Goal: Task Accomplishment & Management: Manage account settings

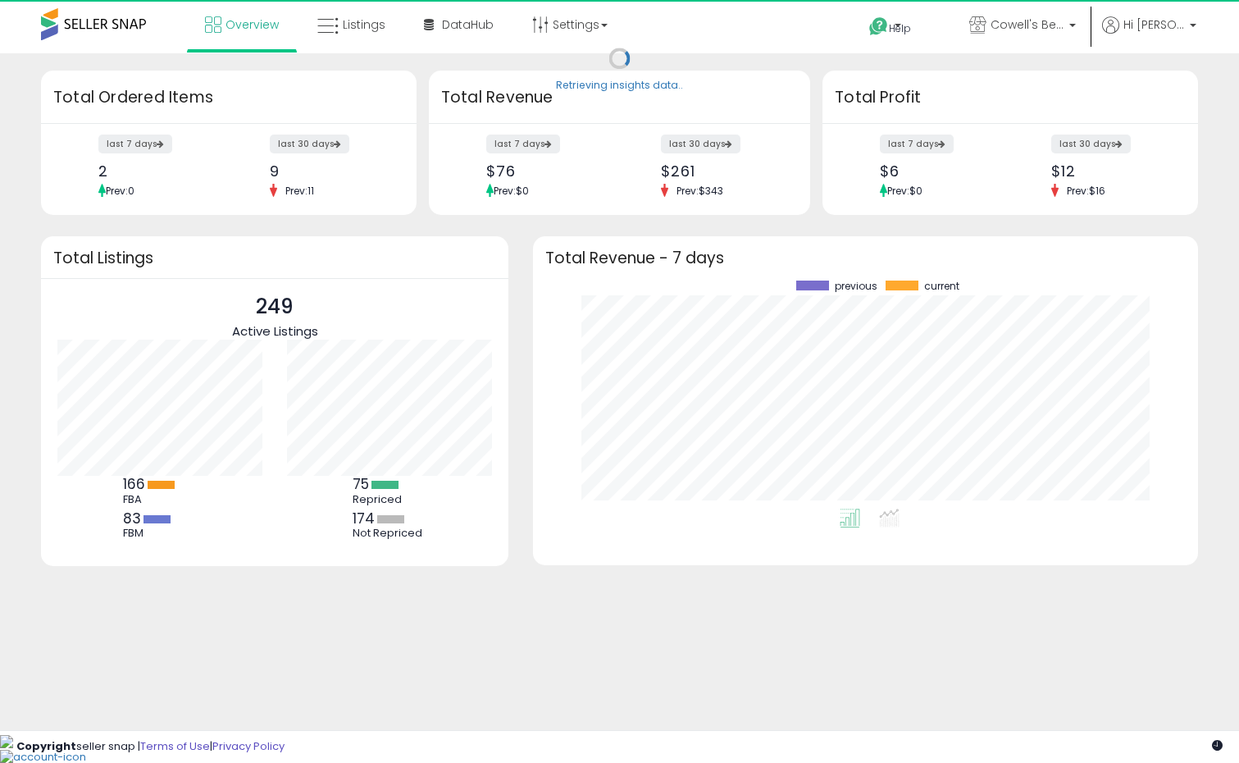
scroll to position [228, 631]
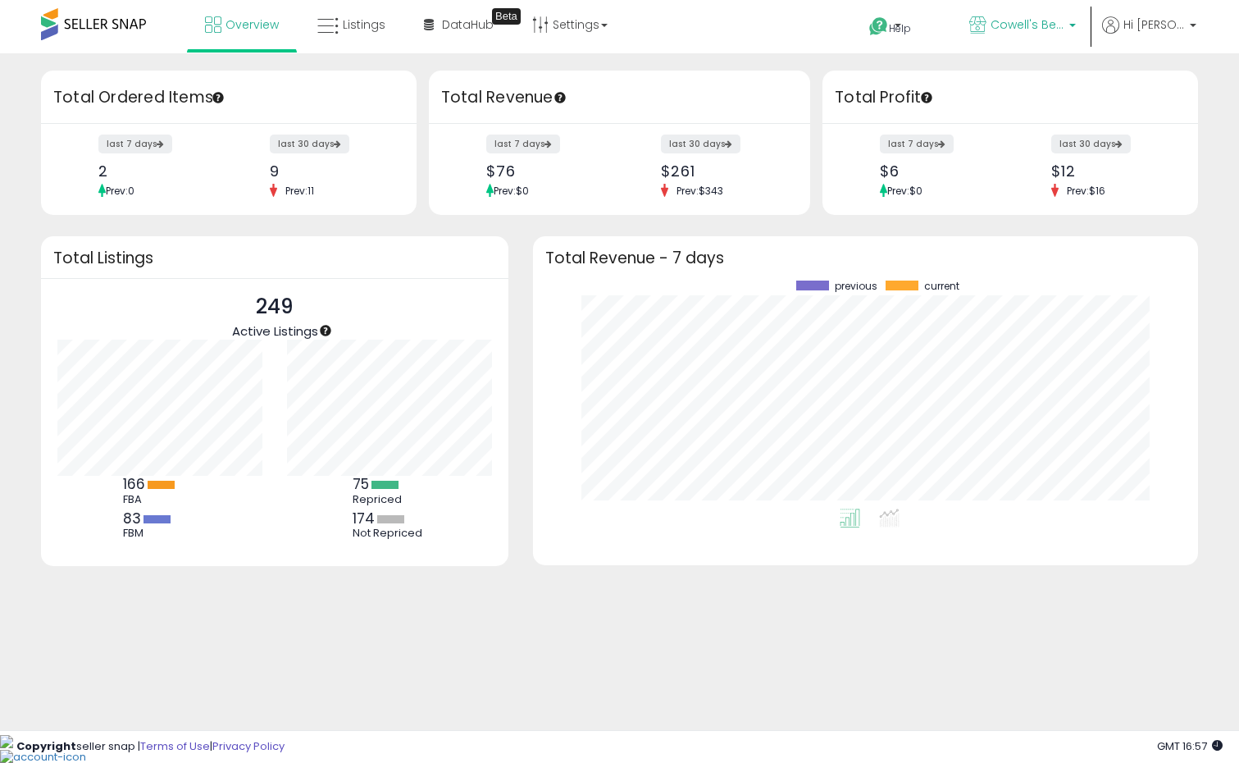
click at [1023, 31] on span "Cowell's Beach N' Bikini [GEOGRAPHIC_DATA]" at bounding box center [1027, 24] width 74 height 16
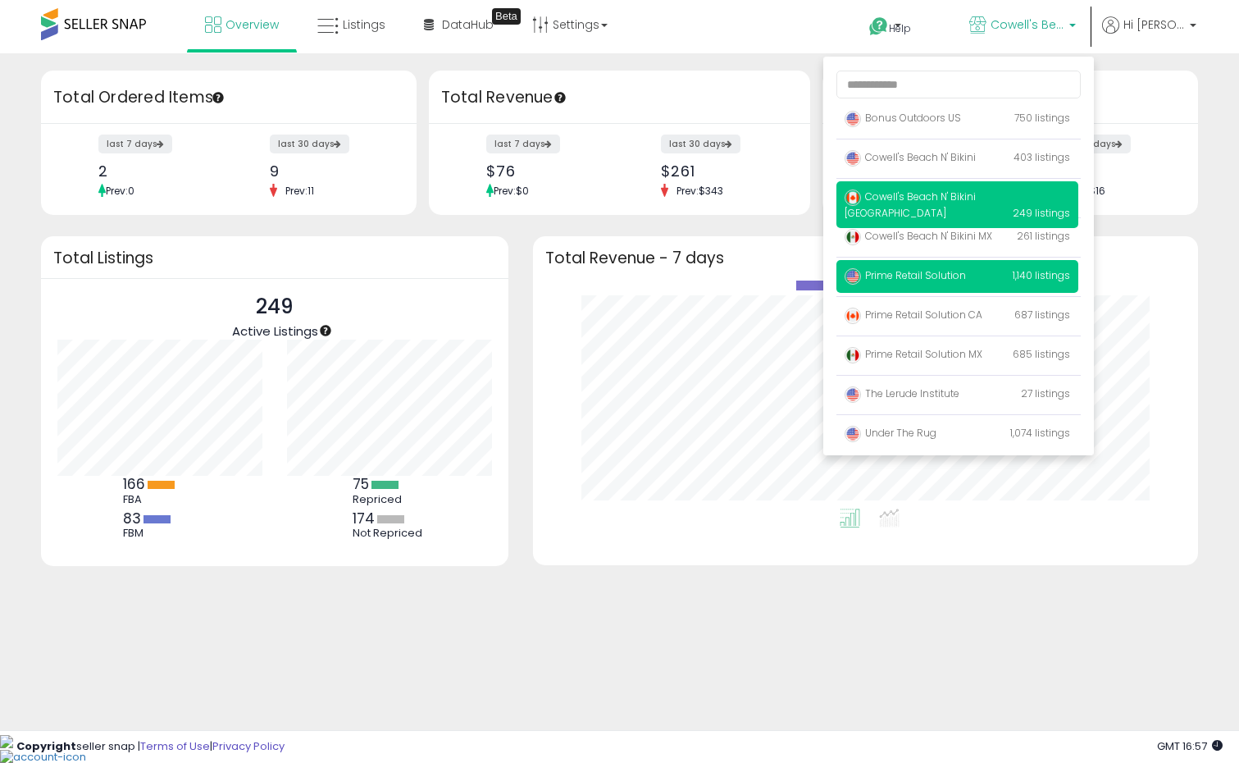
click at [908, 266] on p "Prime Retail Solution 1,140 listings" at bounding box center [957, 276] width 242 height 33
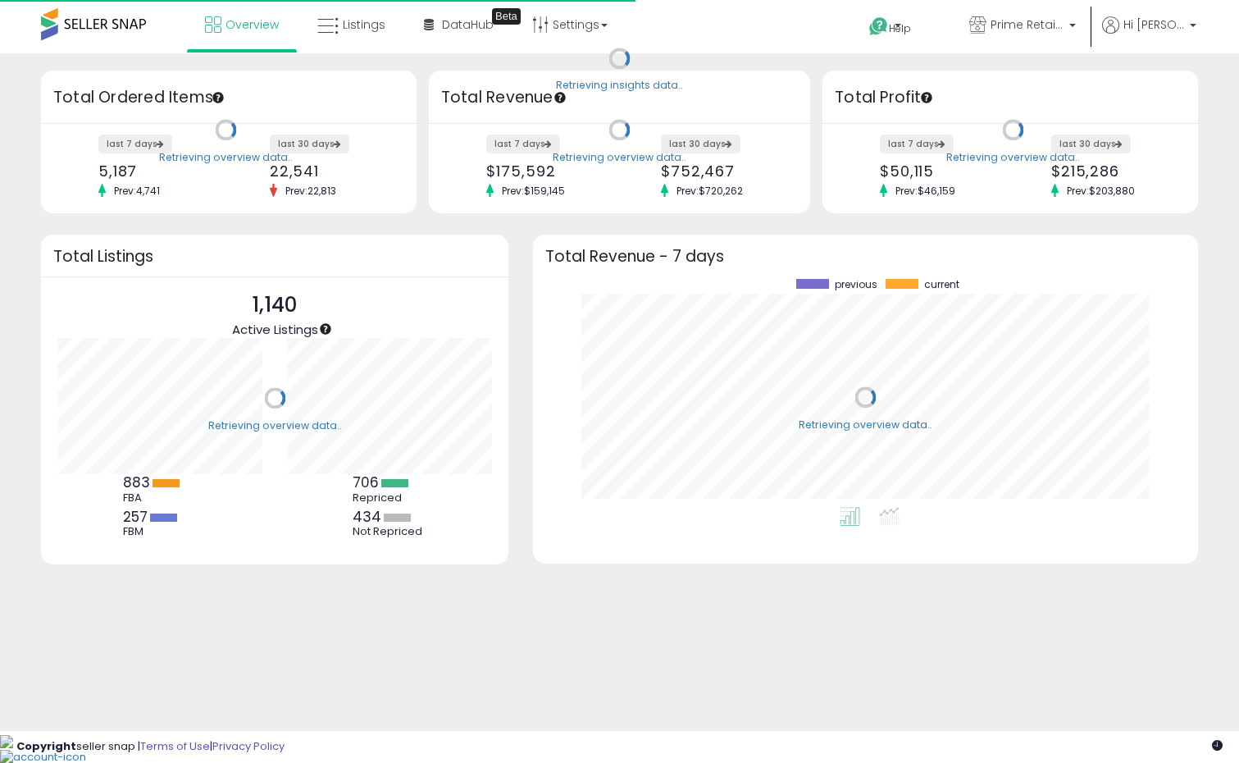
scroll to position [228, 631]
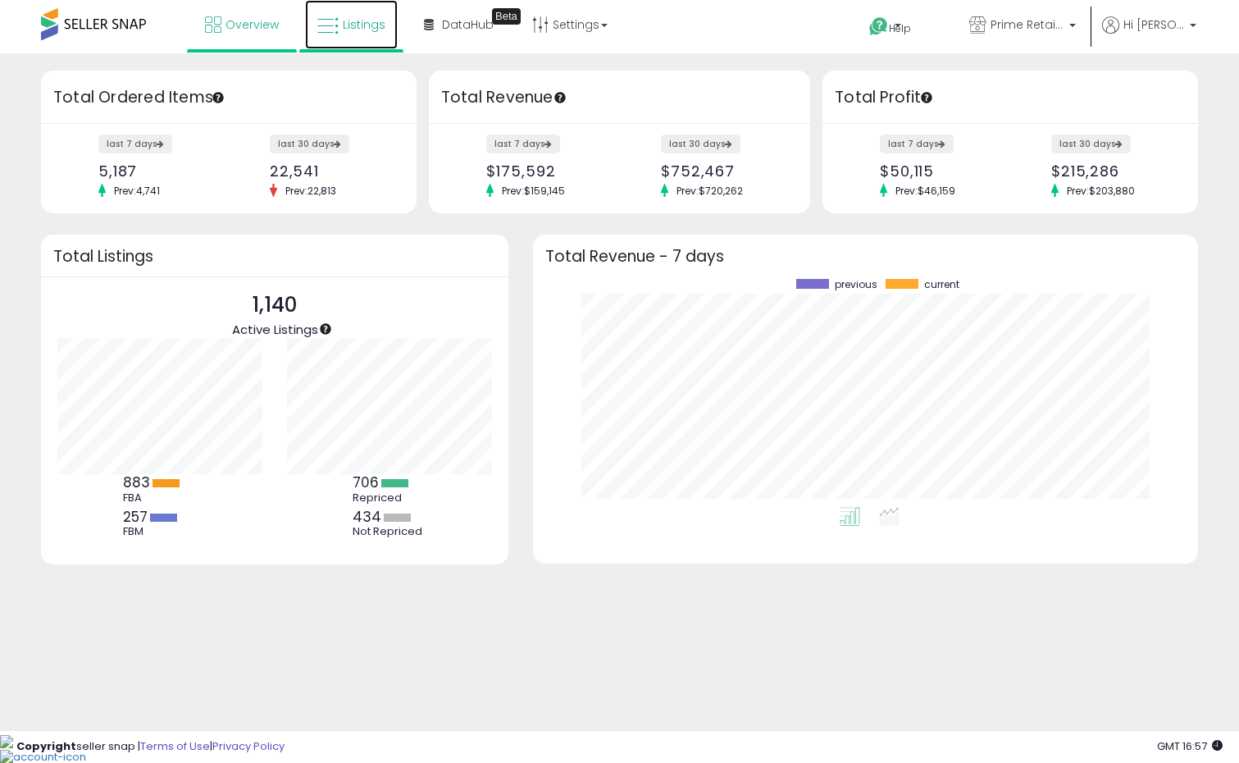
click at [371, 28] on span "Listings" at bounding box center [364, 24] width 43 height 16
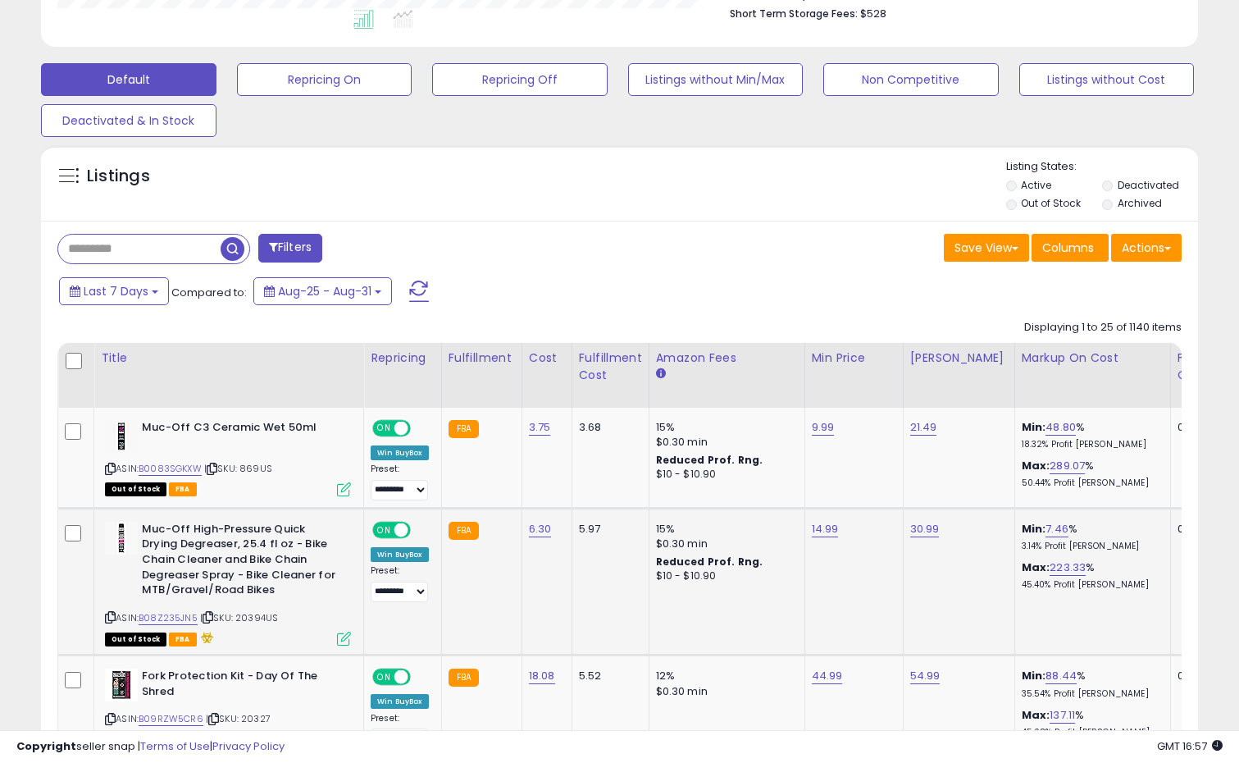
scroll to position [478, 0]
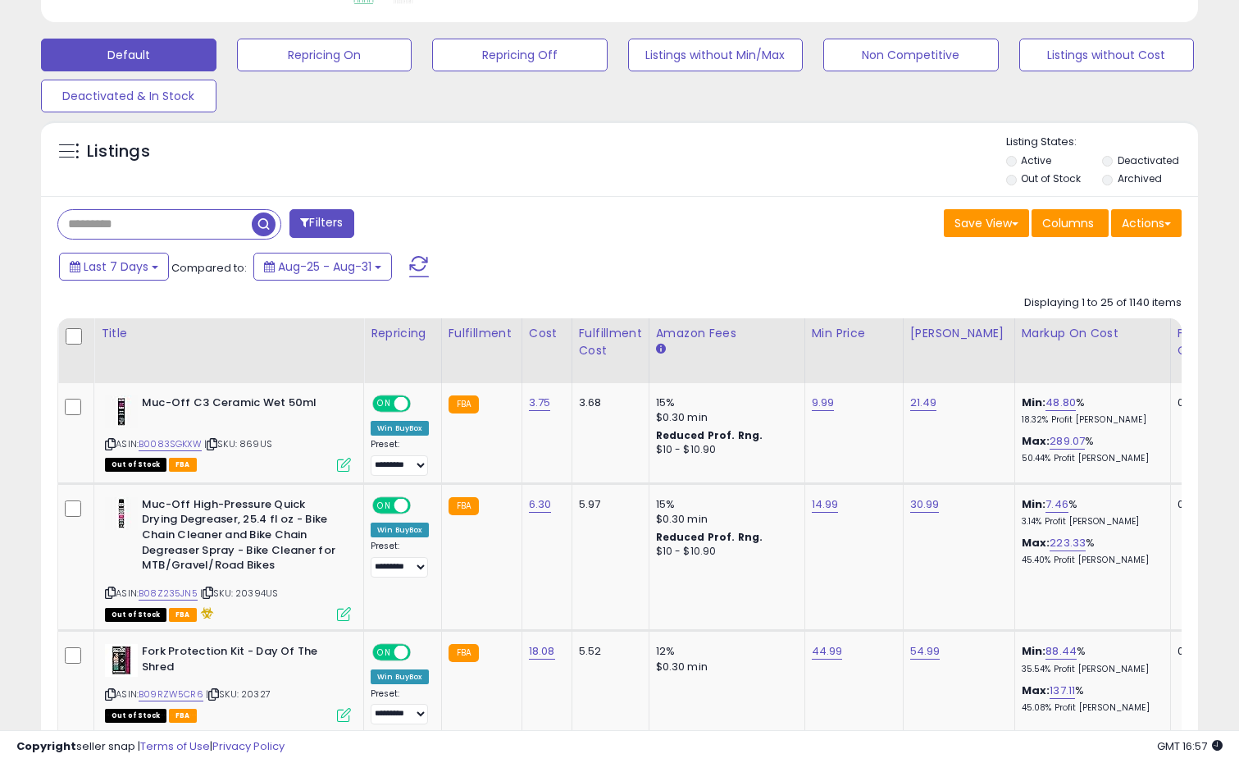
click at [171, 227] on input "text" at bounding box center [155, 224] width 194 height 29
type input "*********"
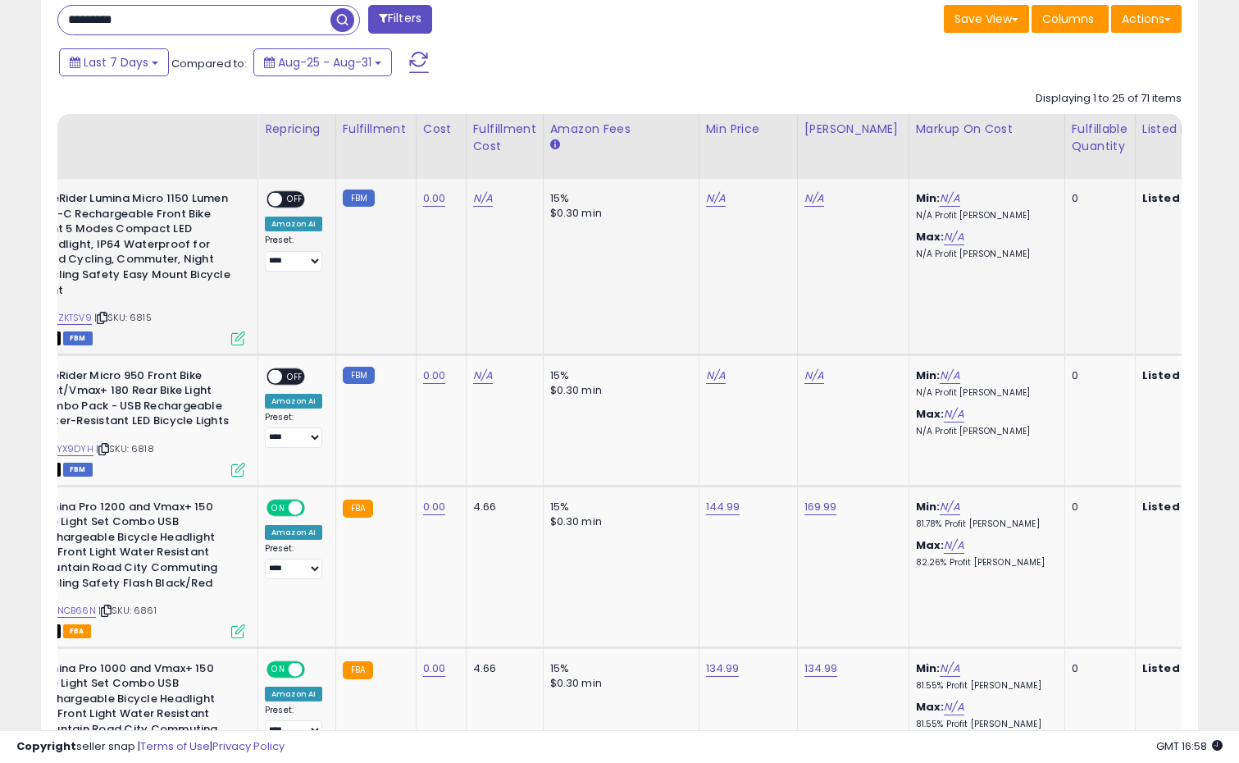
scroll to position [0, 126]
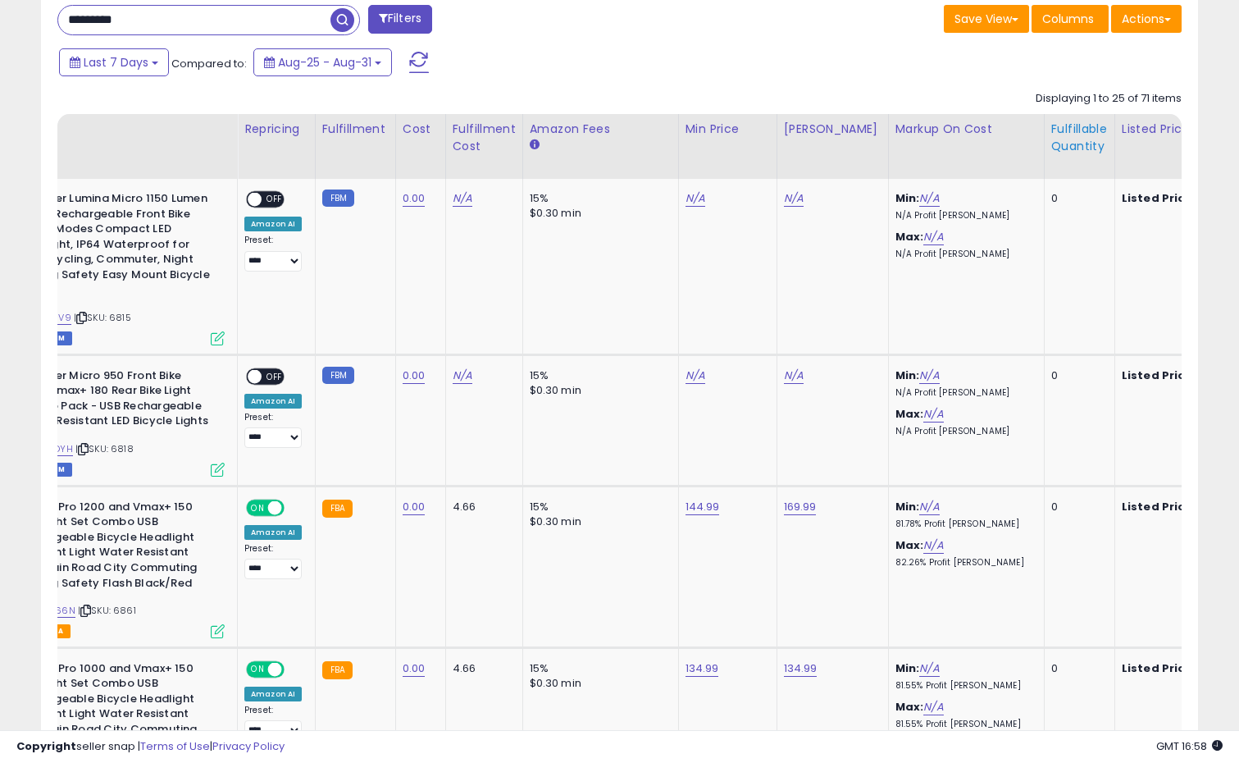
click at [1064, 132] on div "Fulfillable Quantity" at bounding box center [1079, 138] width 57 height 34
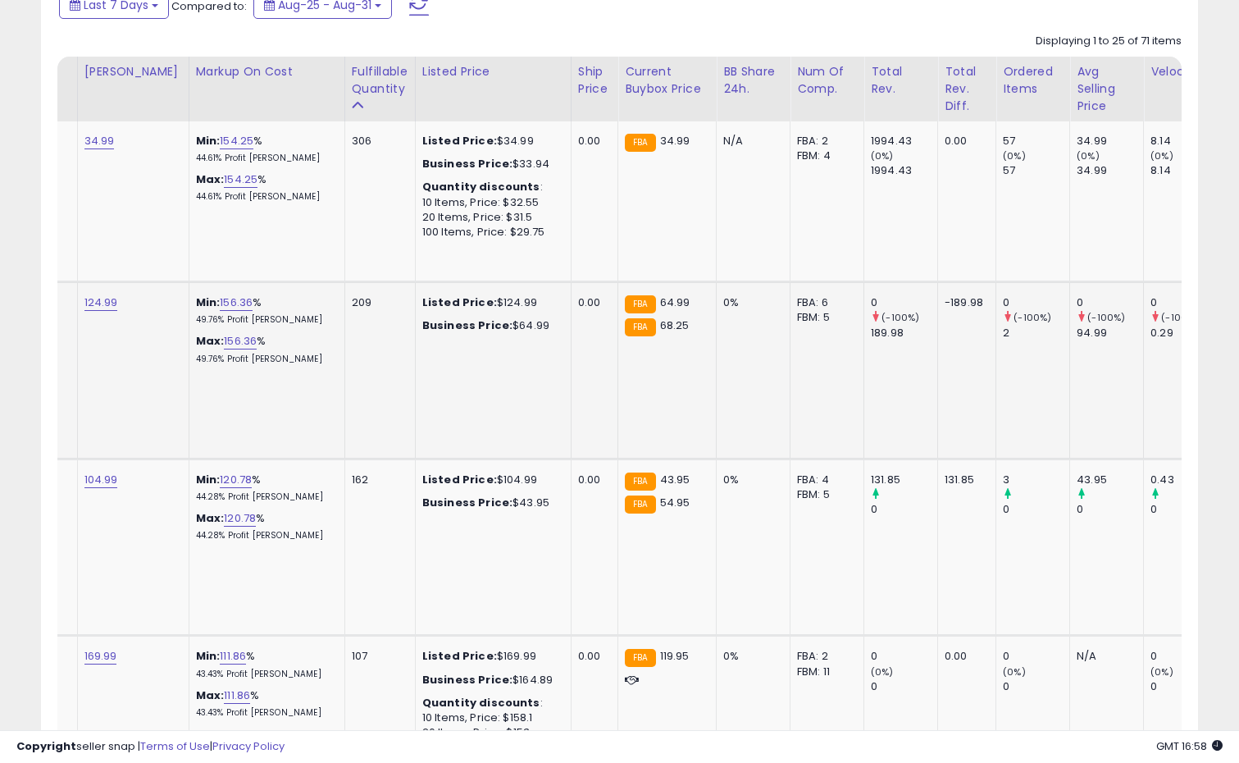
scroll to position [0, 0]
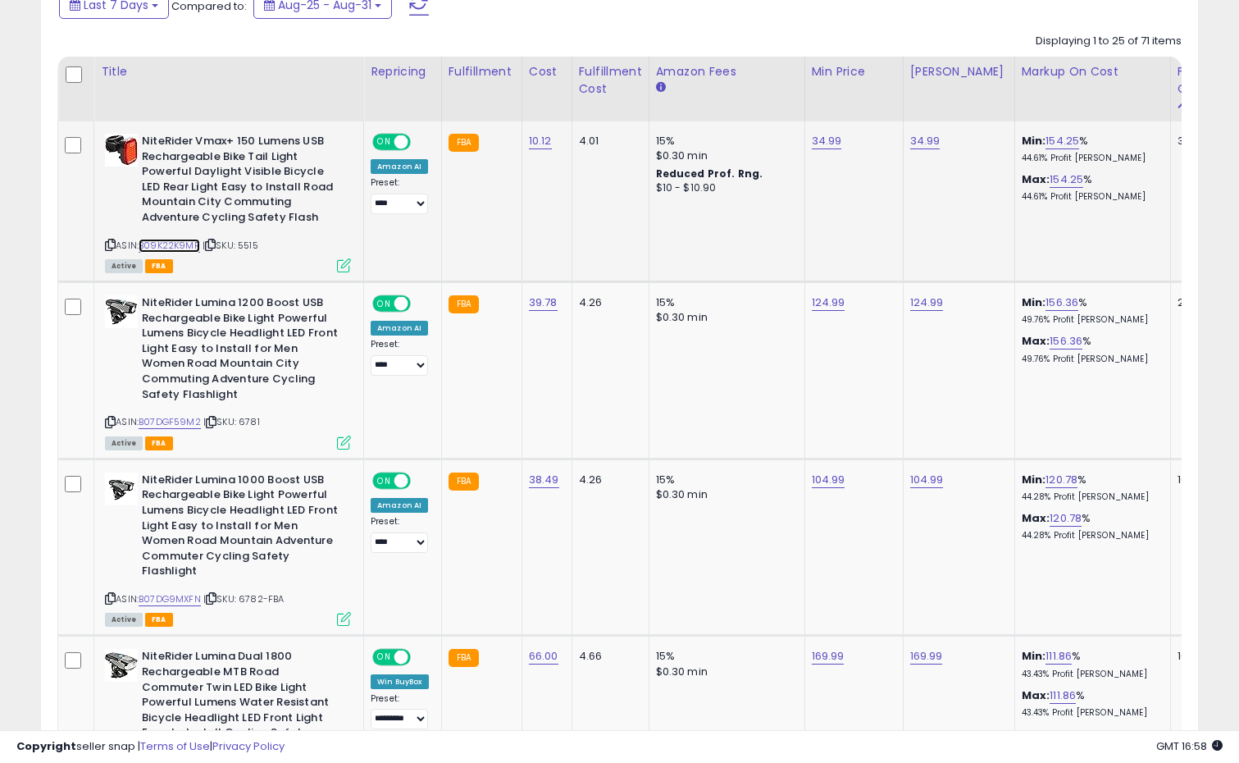
click at [177, 248] on link "B09K22K9MR" at bounding box center [169, 246] width 61 height 14
click at [170, 591] on link "B07DG9MXFN" at bounding box center [170, 598] width 62 height 14
